Goal: Information Seeking & Learning: Learn about a topic

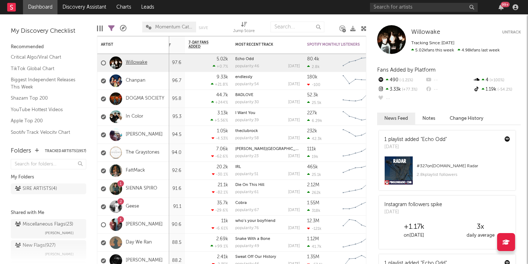
click at [142, 61] on link "Willowake" at bounding box center [137, 63] width 22 height 6
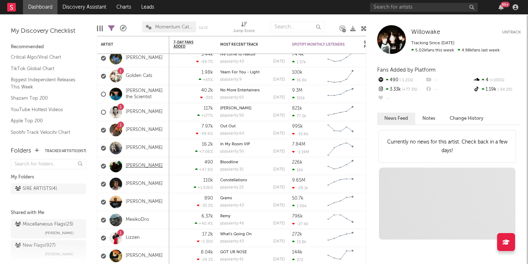
click at [143, 165] on link "Truman Sinclair" at bounding box center [144, 166] width 37 height 6
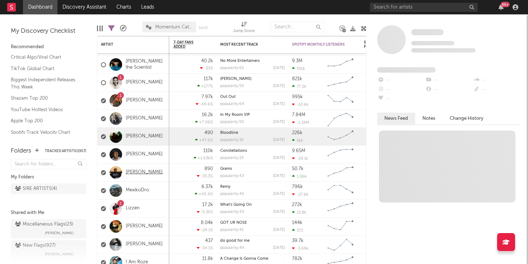
click at [133, 173] on link "CHRIS CASEY" at bounding box center [144, 172] width 37 height 6
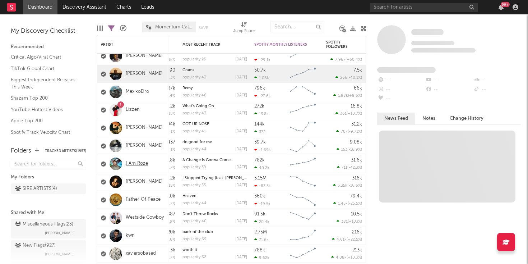
click at [140, 165] on link "I Am Roze" at bounding box center [137, 164] width 22 height 6
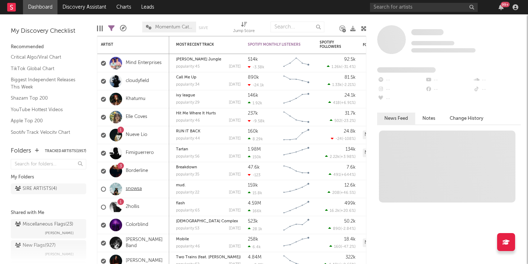
click at [138, 191] on link "snowsa" at bounding box center [134, 189] width 16 height 6
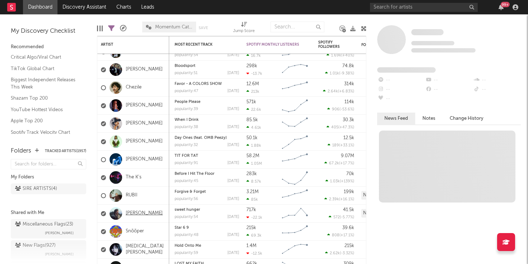
click at [150, 214] on link "Ethan Regan" at bounding box center [144, 213] width 37 height 6
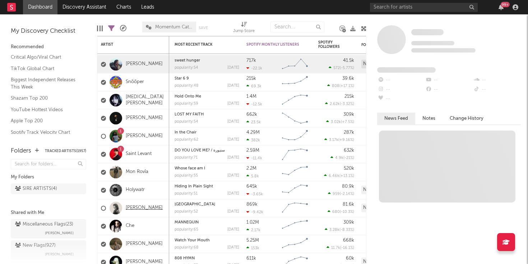
click at [136, 209] on link "Josie Edwards" at bounding box center [144, 208] width 37 height 6
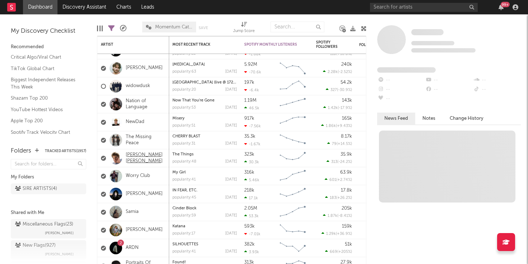
click at [146, 160] on link "Presley Regier" at bounding box center [146, 158] width 40 height 12
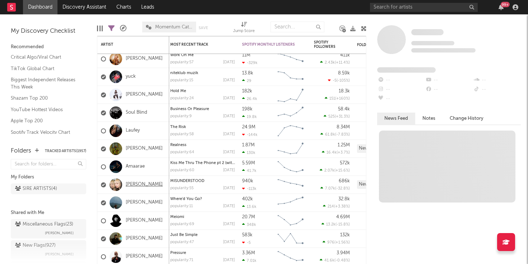
click at [146, 185] on link "hannah bahng" at bounding box center [144, 185] width 37 height 6
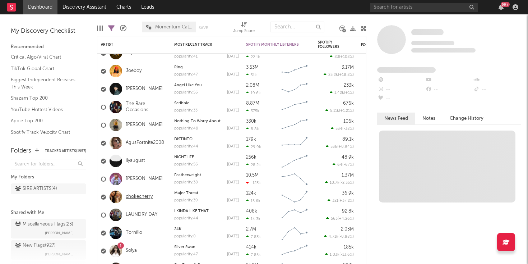
click at [131, 196] on link "chokecherry" at bounding box center [139, 197] width 27 height 6
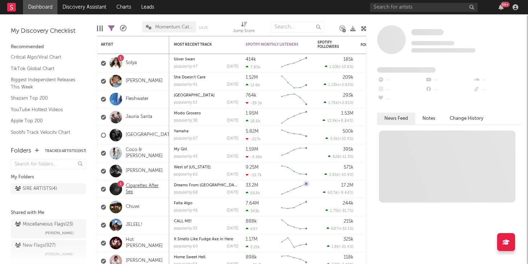
click at [139, 188] on link "Cigarettes After Sex" at bounding box center [146, 189] width 40 height 12
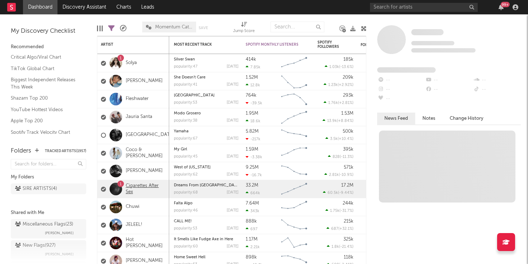
click at [144, 186] on link "Cigarettes After Sex" at bounding box center [146, 189] width 40 height 12
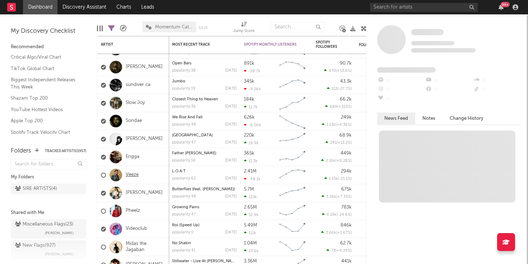
click at [135, 175] on link "Veeze" at bounding box center [132, 175] width 13 height 6
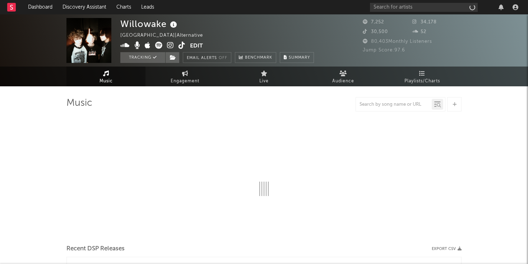
select select "1w"
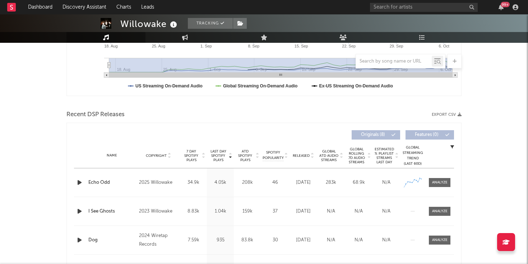
scroll to position [191, 0]
click at [184, 35] on icon at bounding box center [185, 38] width 6 height 6
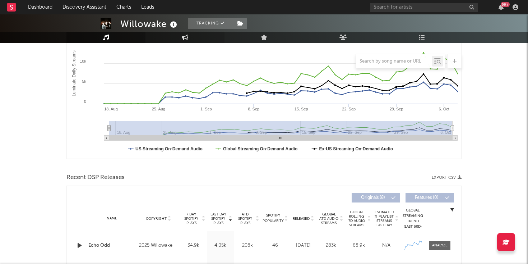
select select "1w"
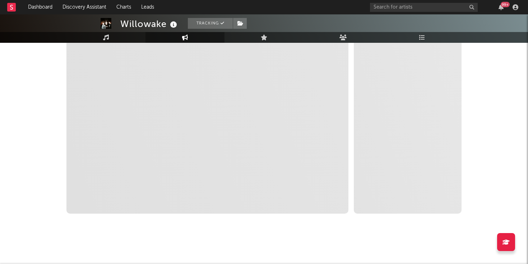
scroll to position [0, 0]
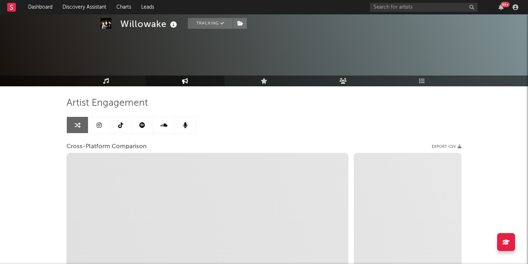
select select "1m"
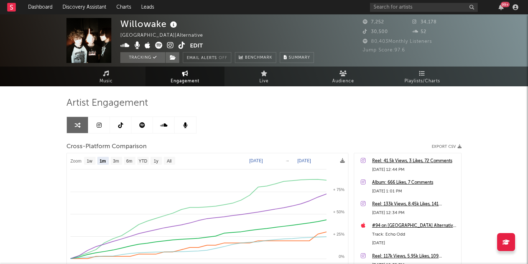
click at [99, 125] on icon at bounding box center [99, 125] width 5 height 6
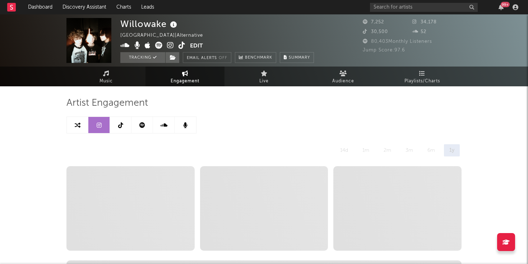
select select "6m"
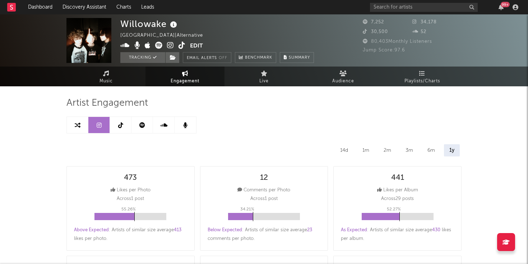
click at [139, 124] on link at bounding box center [143, 125] width 22 height 16
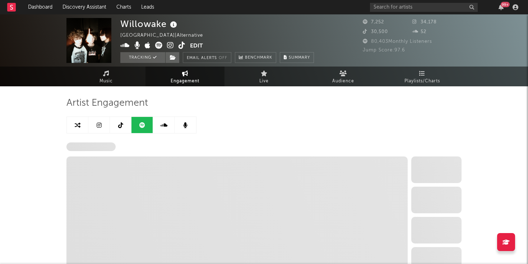
select select "6m"
select select "1w"
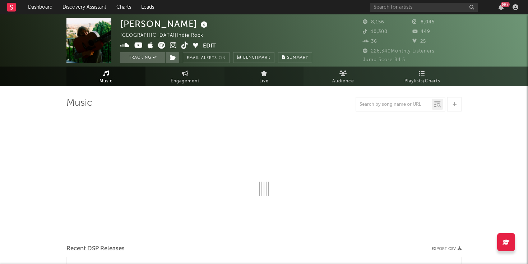
select select "6m"
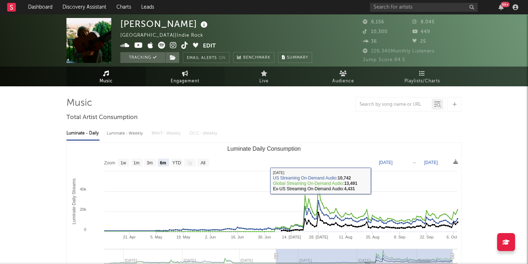
click at [198, 81] on span "Engagement" at bounding box center [185, 81] width 29 height 9
select select "1w"
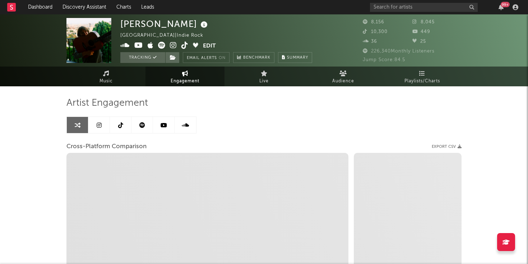
select select "1m"
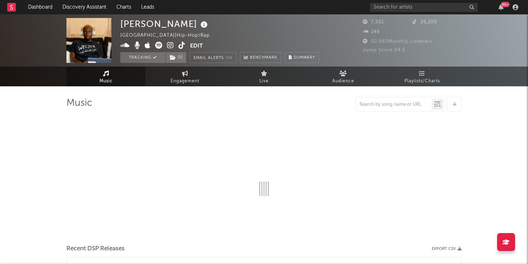
select select "6m"
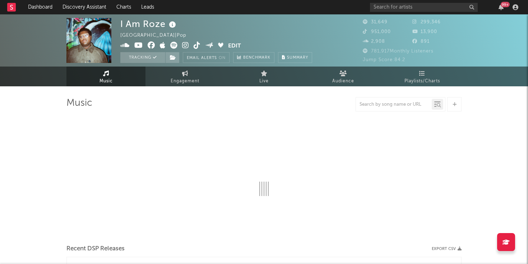
select select "6m"
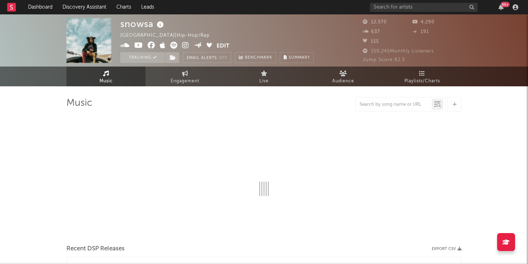
select select "6m"
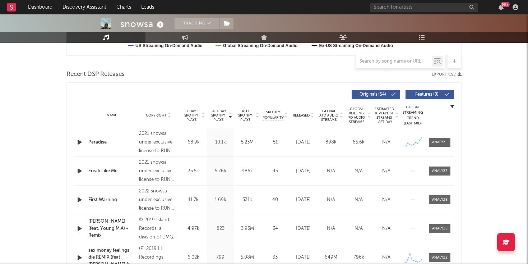
scroll to position [232, 0]
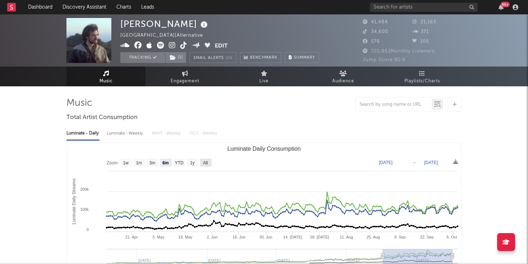
click at [207, 163] on text "All" at bounding box center [205, 162] width 5 height 5
select select "All"
type input "2023-04-25"
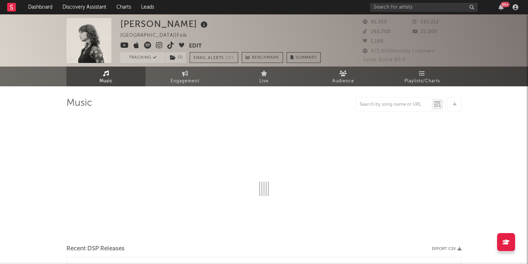
select select "6m"
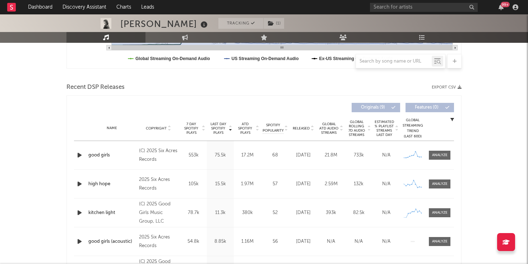
scroll to position [219, 0]
click at [444, 152] on div at bounding box center [439, 154] width 15 height 5
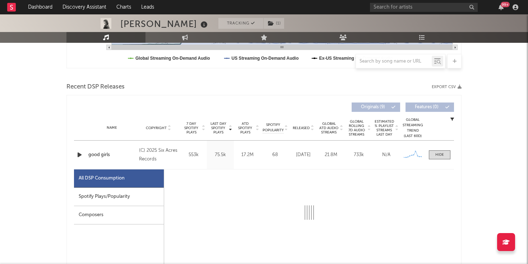
select select "1w"
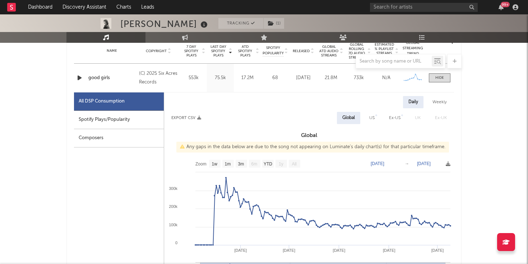
scroll to position [294, 0]
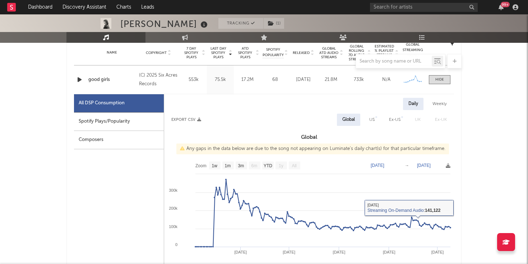
click at [372, 119] on div "US" at bounding box center [372, 119] width 5 height 9
select select "1w"
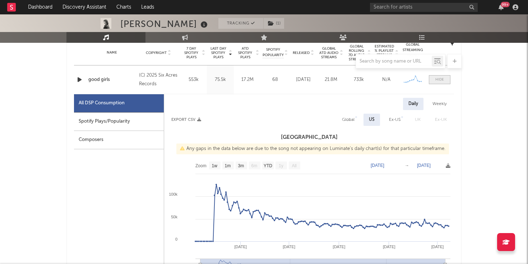
click at [439, 80] on div at bounding box center [440, 79] width 9 height 5
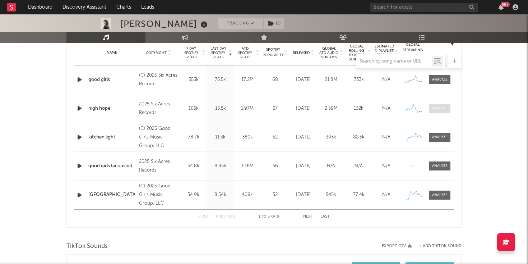
click at [440, 107] on div at bounding box center [439, 108] width 15 height 5
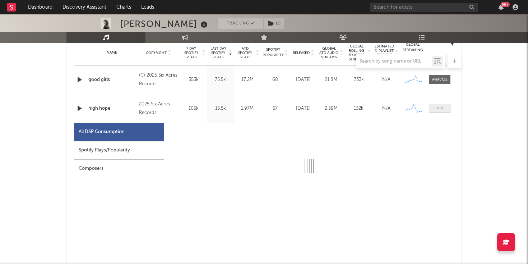
select select "1w"
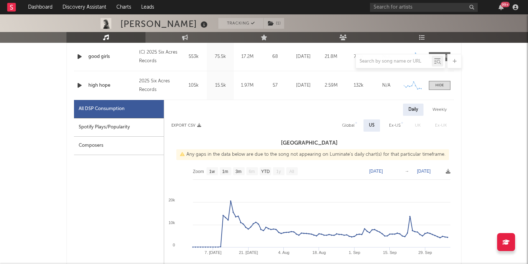
scroll to position [328, 0]
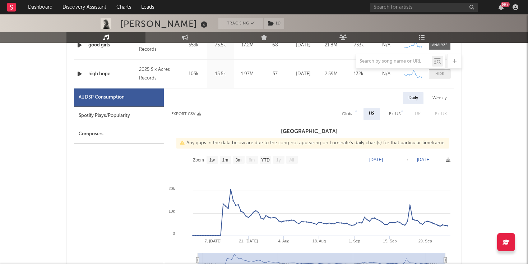
click at [441, 73] on div at bounding box center [440, 73] width 9 height 5
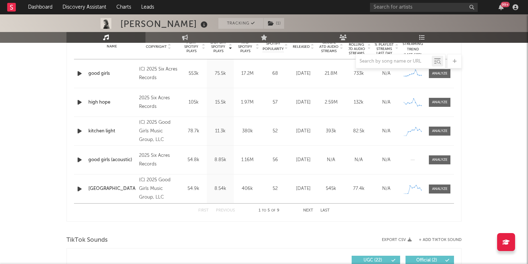
scroll to position [294, 0]
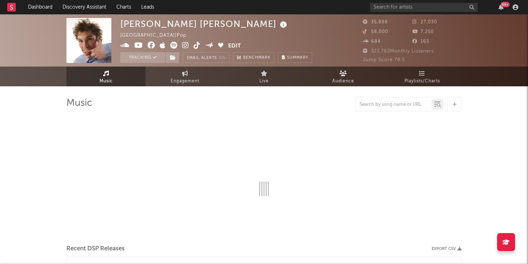
select select "6m"
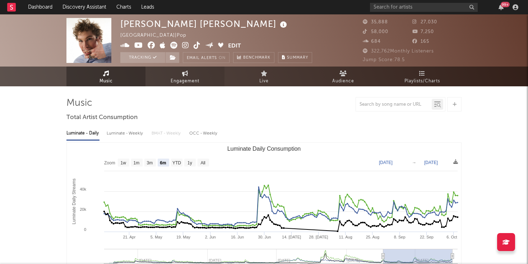
click at [180, 77] on span "Engagement" at bounding box center [185, 81] width 29 height 9
select select "1w"
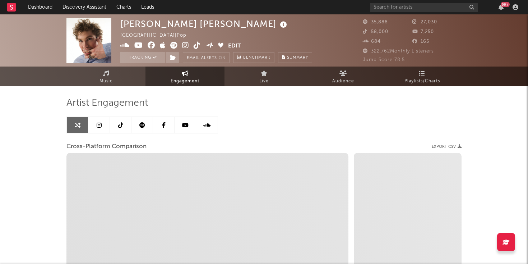
select select "1m"
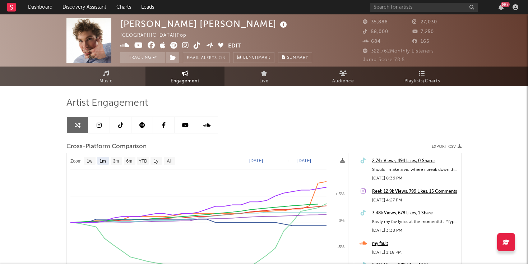
click at [96, 127] on link at bounding box center [99, 125] width 22 height 16
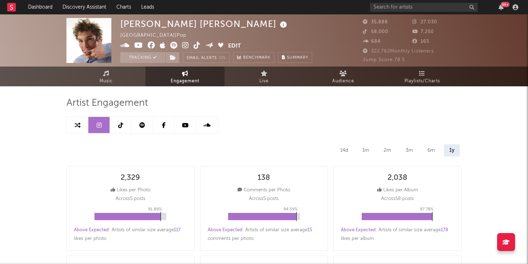
select select "6m"
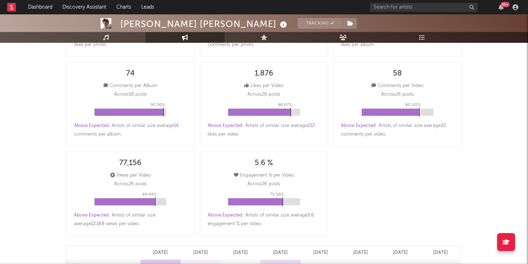
scroll to position [67, 0]
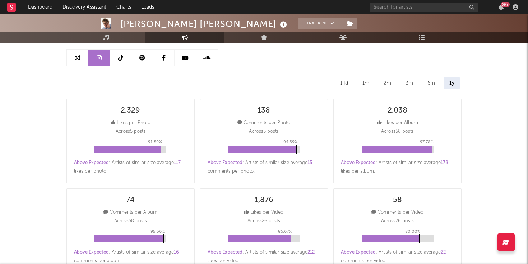
click at [143, 54] on link at bounding box center [143, 58] width 22 height 16
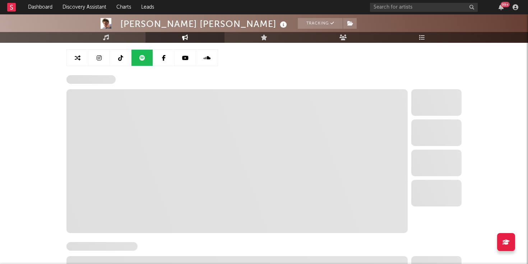
select select "6m"
select select "1w"
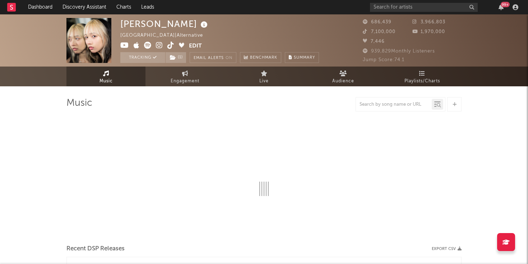
select select "6m"
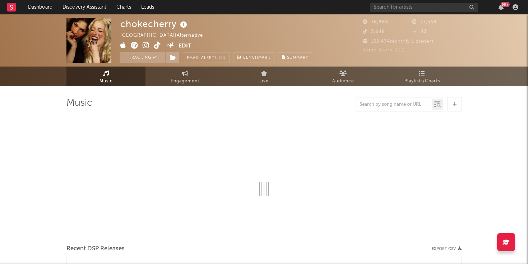
select select "6m"
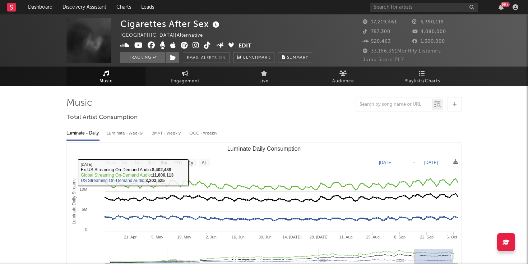
click at [206, 158] on rect "Luminate Daily Consumption" at bounding box center [264, 215] width 395 height 144
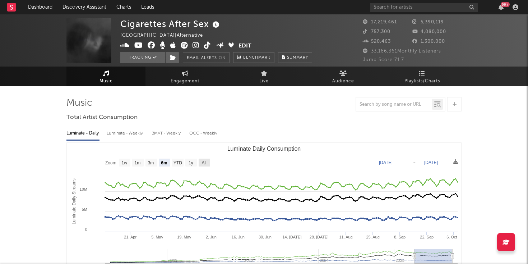
click at [206, 162] on text "All" at bounding box center [204, 162] width 5 height 5
select select "All"
type input "[DATE]"
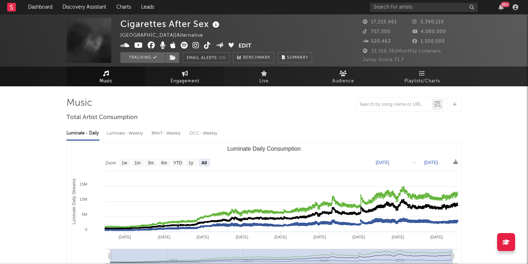
click at [186, 84] on span "Engagement" at bounding box center [185, 81] width 29 height 9
select select "1w"
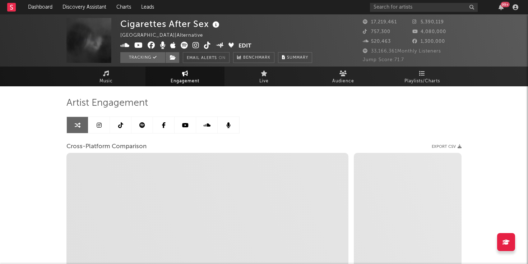
select select "1m"
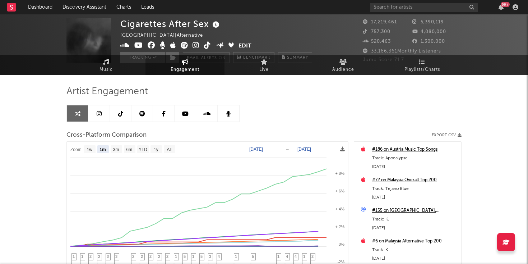
scroll to position [16, 0]
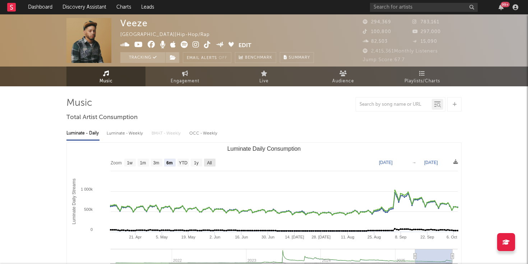
click at [211, 161] on text "All" at bounding box center [209, 162] width 5 height 5
select select "All"
type input "[DATE]"
